Goal: Task Accomplishment & Management: Manage account settings

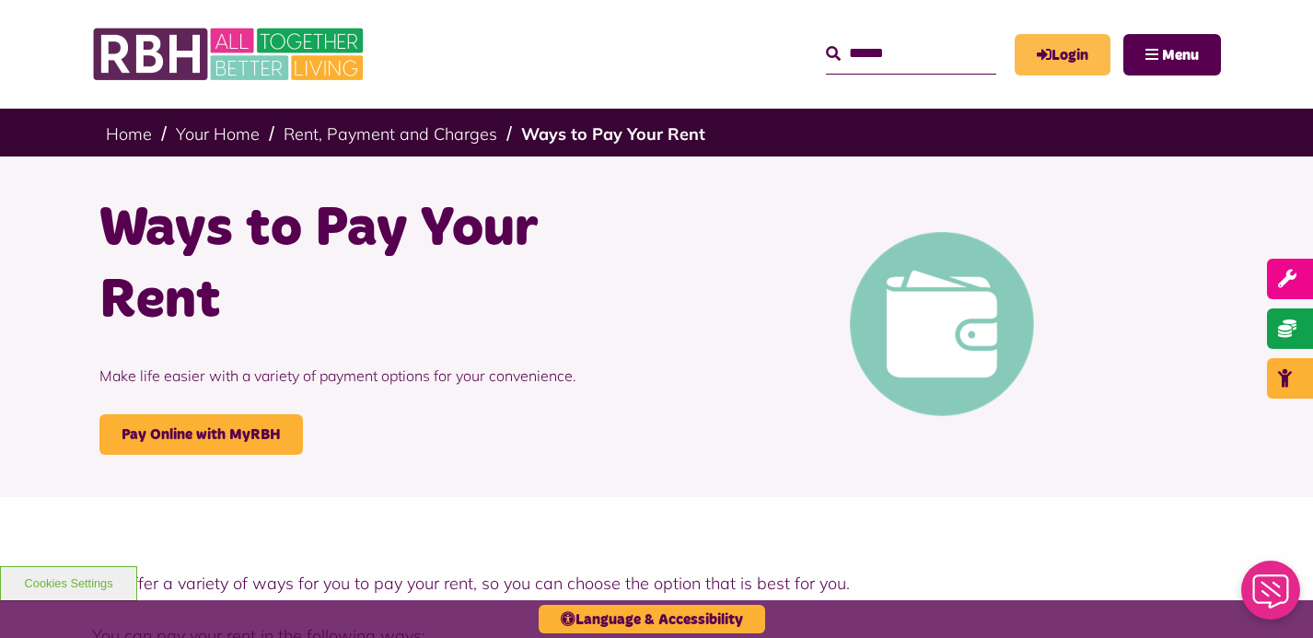
click at [1074, 50] on link "Login" at bounding box center [1062, 54] width 96 height 41
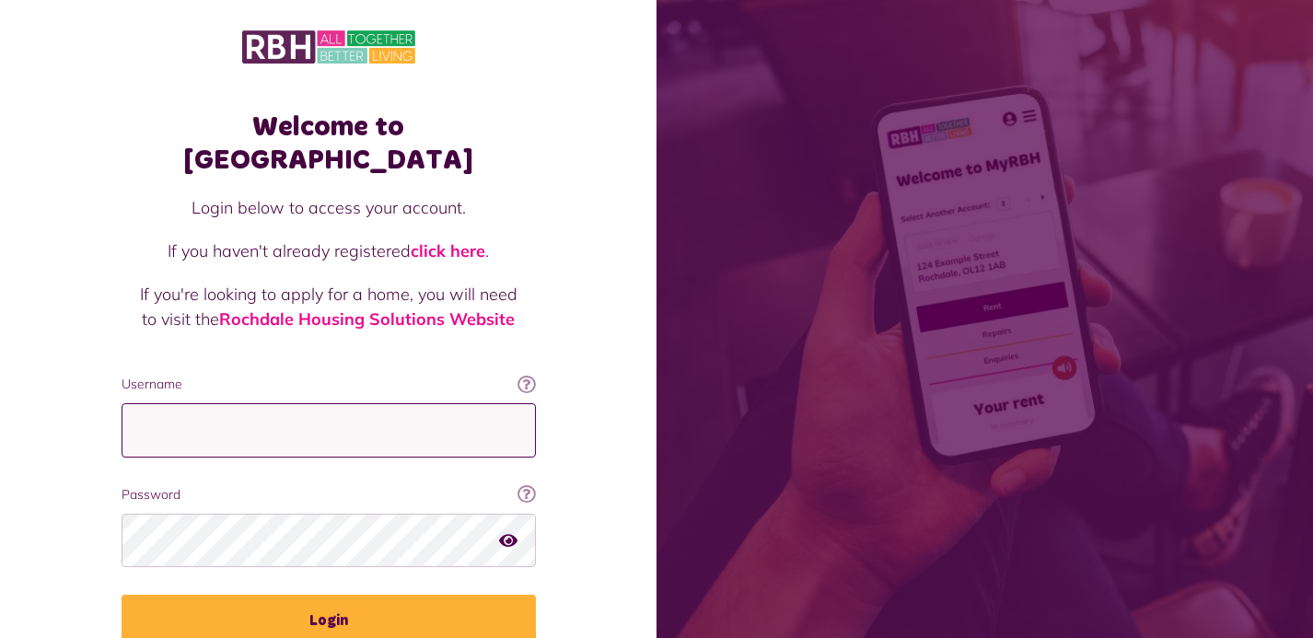
click at [153, 411] on input "Username" at bounding box center [329, 430] width 414 height 54
type input "**********"
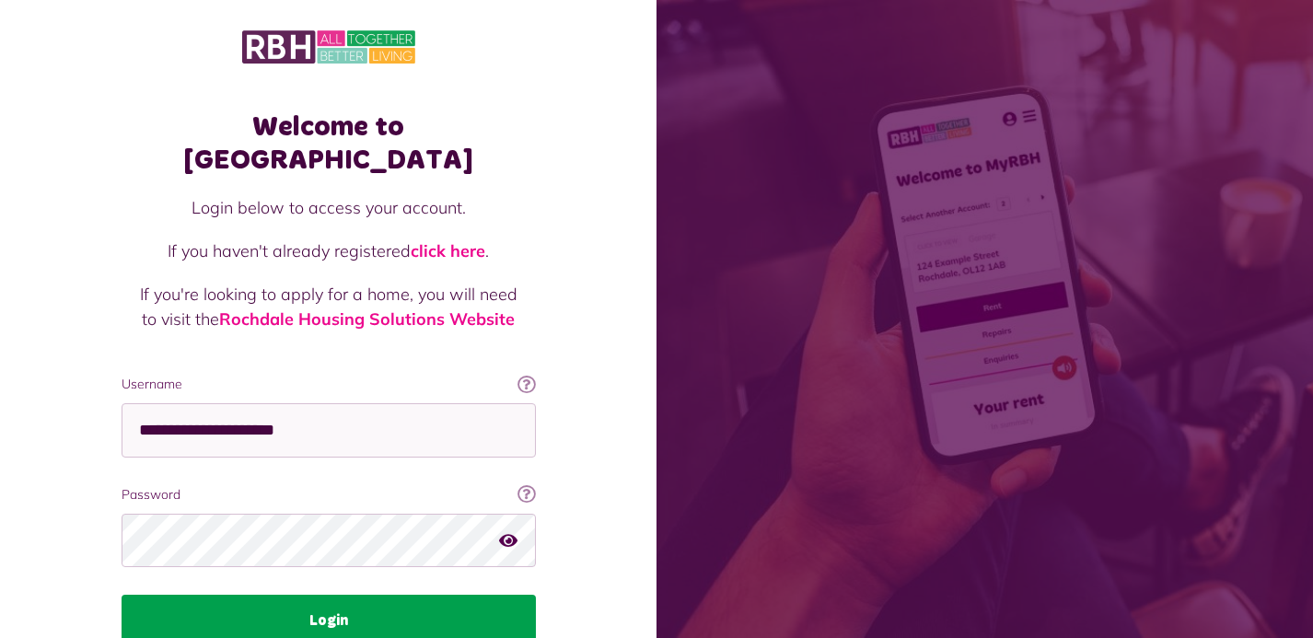
click at [319, 595] on button "Login" at bounding box center [329, 621] width 414 height 52
